Goal: Task Accomplishment & Management: Complete application form

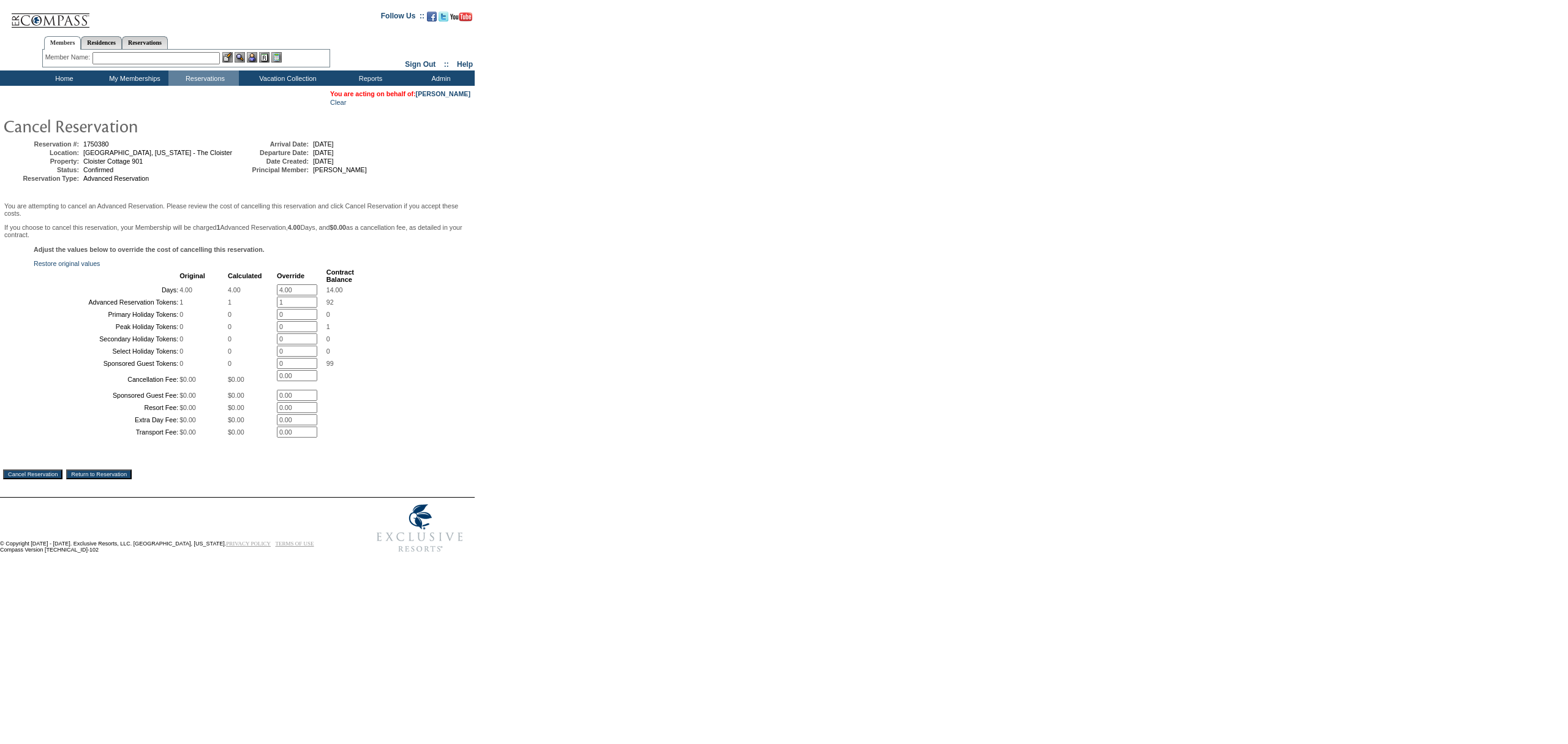
drag, startPoint x: 297, startPoint y: 289, endPoint x: 44, endPoint y: 243, distance: 257.1
click at [187, 268] on div "Adjust the values below to override the cost of cancelling this reservation. Re…" at bounding box center [237, 348] width 469 height 205
type input "0"
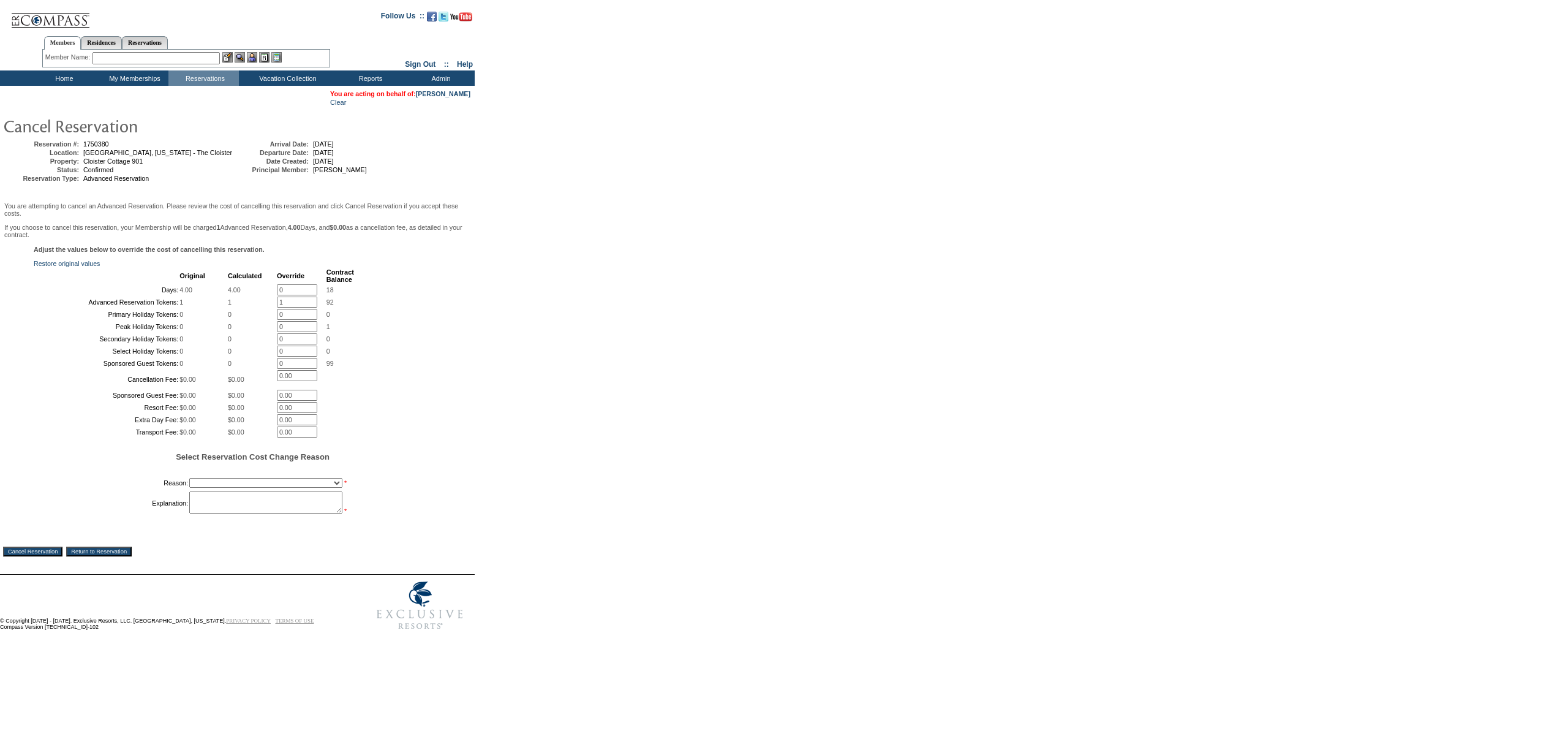
drag, startPoint x: 406, startPoint y: 213, endPoint x: 402, endPoint y: 236, distance: 23.3
click at [406, 213] on p "You are attempting to cancel an Advanced Reservation. Please review the cost of…" at bounding box center [237, 210] width 466 height 15
click at [248, 488] on select "Creating Continuous Stay Days Booked After Cancellation Experiential / Hotel / …" at bounding box center [266, 483] width 153 height 10
select select "1030"
click at [189, 488] on select "Creating Continuous Stay Days Booked After Cancellation Experiential / Hotel / …" at bounding box center [266, 483] width 153 height 10
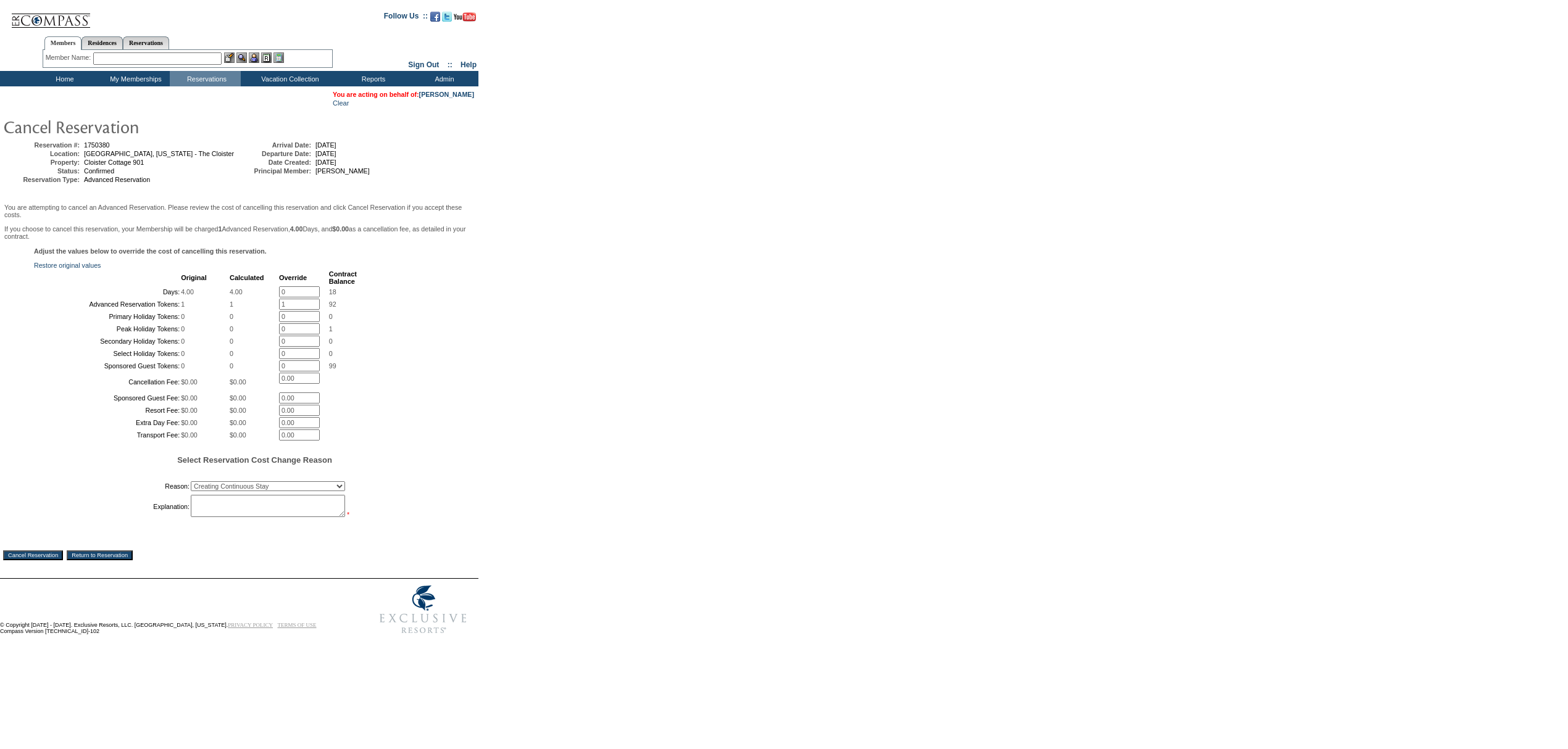
click at [248, 517] on textarea at bounding box center [268, 506] width 155 height 23
type textarea "D"
click at [292, 517] on textarea "Due to weather, moving to [GEOGRAPHIC_DATA]" at bounding box center [268, 506] width 155 height 23
click at [321, 517] on textarea "Due to weather, moving reservation to [GEOGRAPHIC_DATA]" at bounding box center [268, 506] width 155 height 23
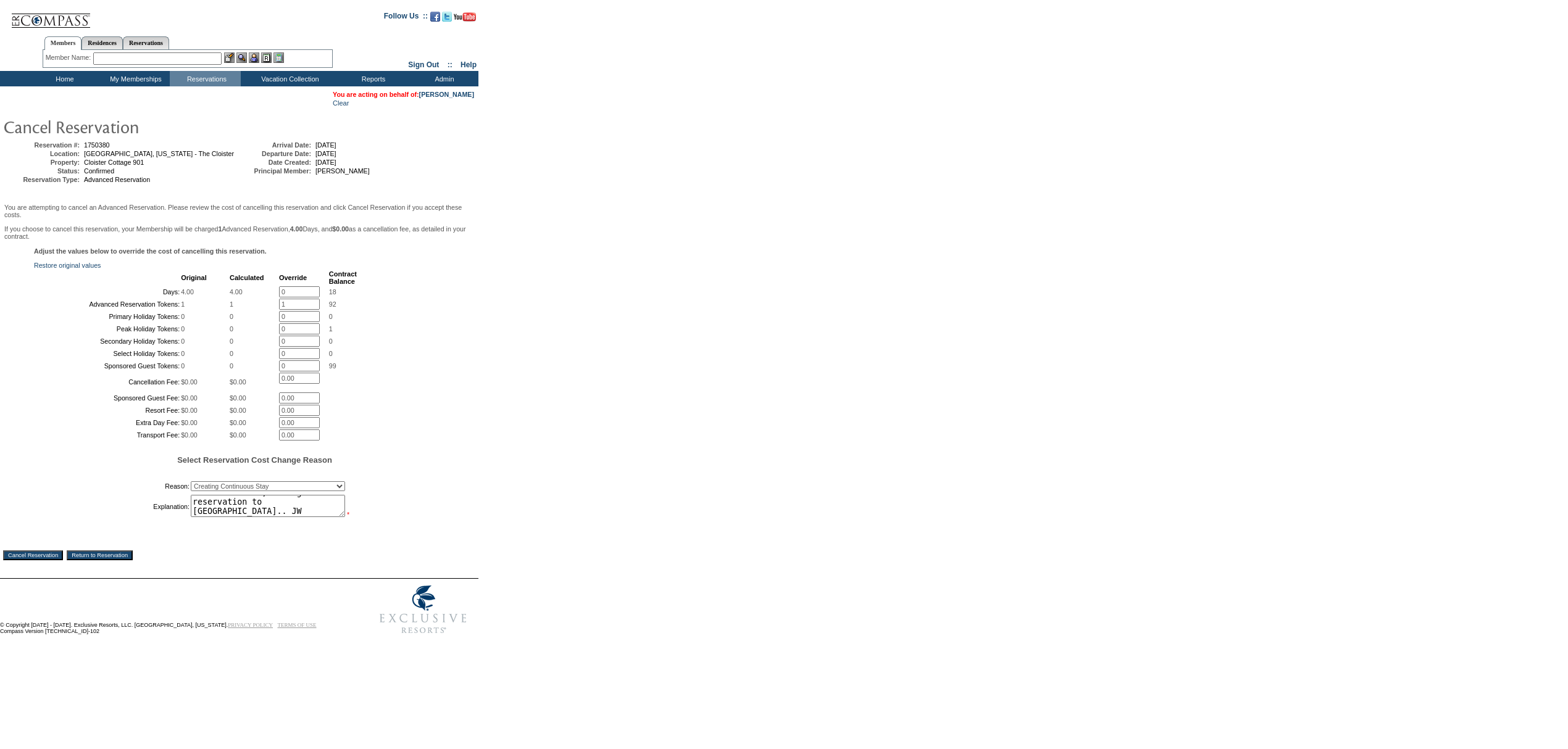
type textarea "Due to weather, moving reservation to [GEOGRAPHIC_DATA].. JW"
click at [50, 560] on input "Cancel Reservation" at bounding box center [34, 555] width 60 height 10
